Goal: Task Accomplishment & Management: Use online tool/utility

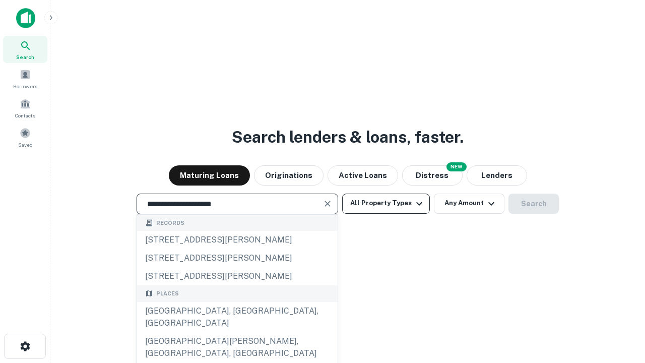
click at [237, 332] on div "[GEOGRAPHIC_DATA], [GEOGRAPHIC_DATA], [GEOGRAPHIC_DATA]" at bounding box center [237, 317] width 201 height 30
click at [386, 203] on button "All Property Types" at bounding box center [386, 204] width 88 height 20
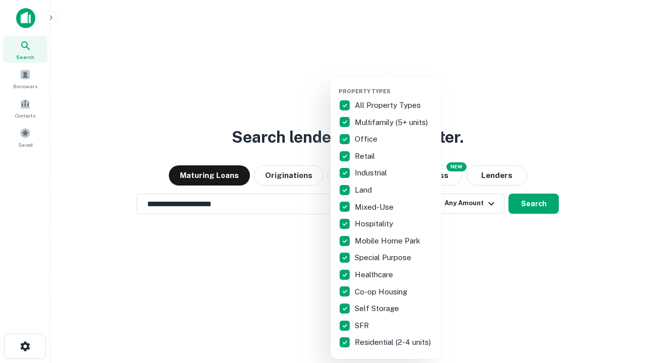
type input "**********"
click at [394, 85] on button "button" at bounding box center [394, 85] width 111 height 1
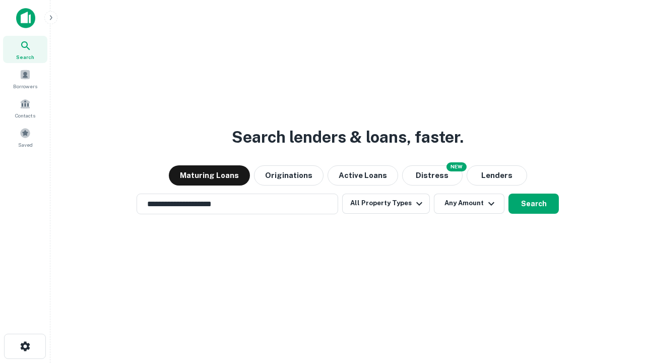
scroll to position [16, 0]
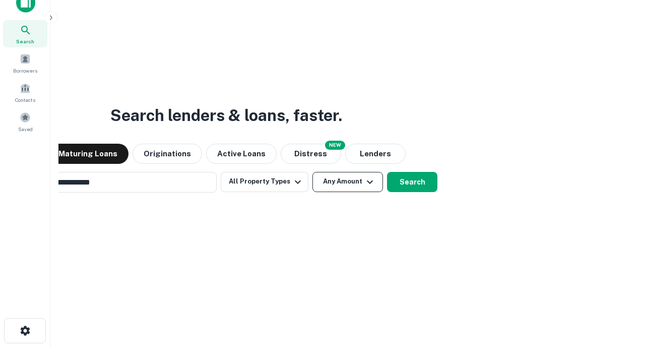
click at [313, 172] on button "Any Amount" at bounding box center [348, 182] width 71 height 20
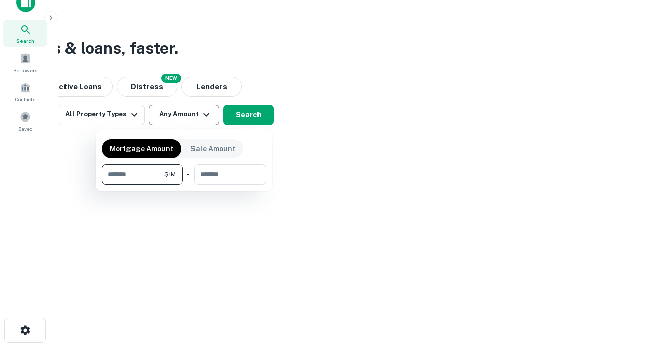
type input "*******"
click at [184, 185] on button "button" at bounding box center [184, 185] width 164 height 1
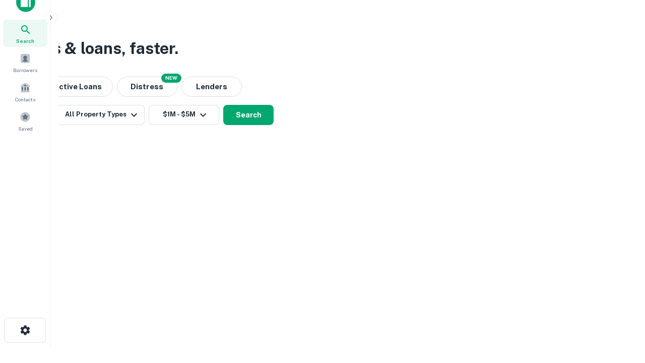
scroll to position [16, 0]
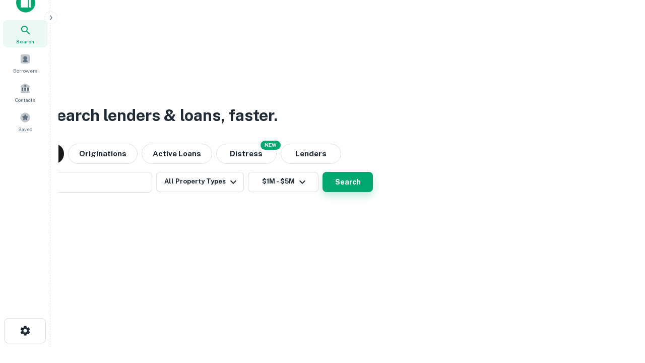
click at [323, 172] on button "Search" at bounding box center [348, 182] width 50 height 20
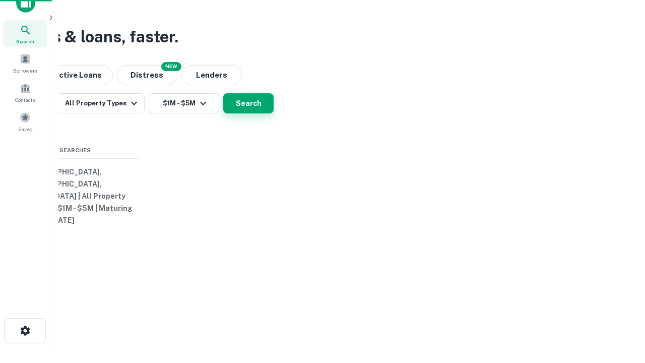
scroll to position [16, 0]
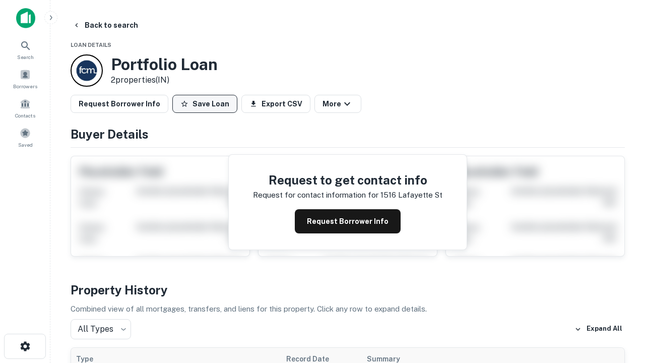
click at [205, 104] on button "Save Loan" at bounding box center [204, 104] width 65 height 18
